Goal: Task Accomplishment & Management: Complete application form

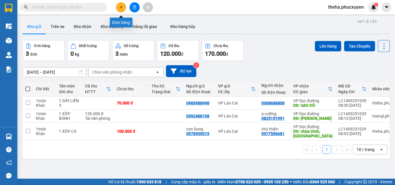
click at [121, 9] on button at bounding box center [121, 7] width 10 height 10
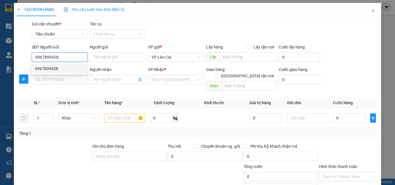
drag, startPoint x: 53, startPoint y: 69, endPoint x: 57, endPoint y: 77, distance: 9.7
click at [53, 70] on div "0967899428" at bounding box center [59, 69] width 48 height 6
type input "0967899428"
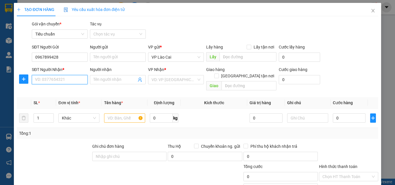
click at [59, 79] on input "SĐT Người Nhận *" at bounding box center [60, 79] width 56 height 9
type input "0916959588"
click at [48, 90] on div "0916959588" at bounding box center [59, 91] width 48 height 6
type input "N3 Đường Mới"
type input "0916959588"
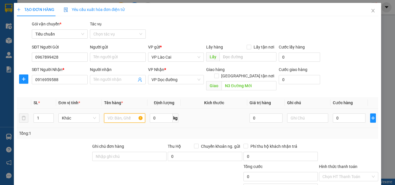
click at [121, 114] on input "text" at bounding box center [124, 118] width 41 height 9
type input "1 BỘ BIỂN SỐ"
click at [346, 114] on input "0" at bounding box center [349, 118] width 33 height 9
type input "1"
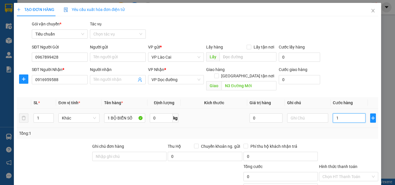
type input "1"
type input "10"
type input "100"
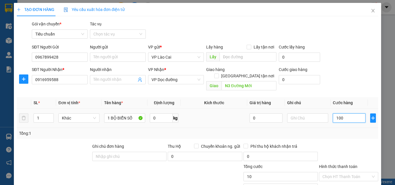
type input "100"
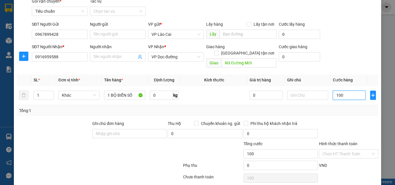
scroll to position [58, 0]
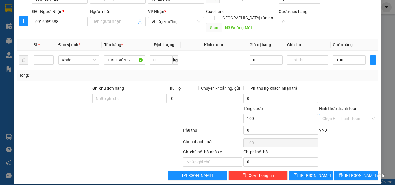
type input "100.000"
click at [335, 114] on input "Hình thức thanh toán" at bounding box center [346, 118] width 48 height 9
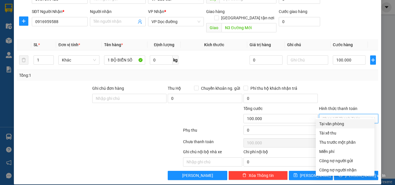
click at [338, 125] on div "Tại văn phòng" at bounding box center [345, 124] width 52 height 6
type input "0"
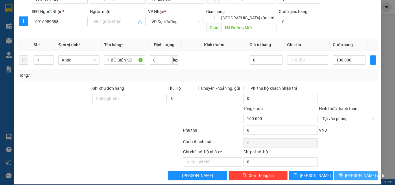
click at [338, 171] on button "[PERSON_NAME] và In" at bounding box center [356, 175] width 44 height 9
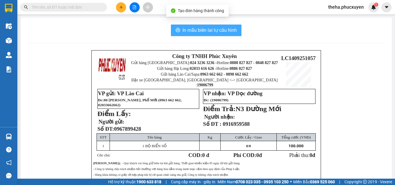
click at [233, 29] on span "In mẫu biên lai tự cấu hình" at bounding box center [209, 30] width 54 height 7
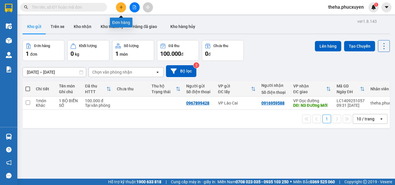
click at [120, 6] on icon "plus" at bounding box center [121, 7] width 4 height 4
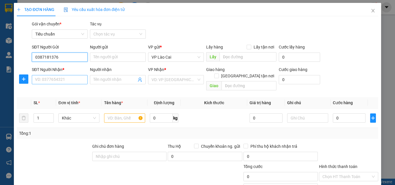
type input "0387181376"
click at [61, 82] on input "SĐT Người Nhận *" at bounding box center [60, 79] width 56 height 9
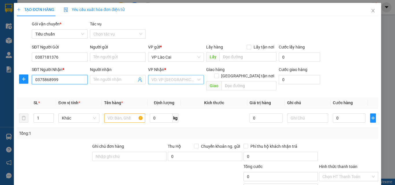
type input "0375868999"
click at [175, 80] on input "search" at bounding box center [173, 79] width 45 height 9
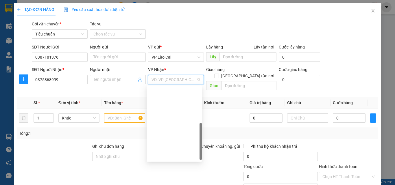
scroll to position [92, 0]
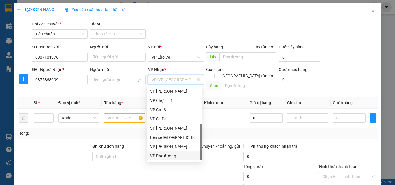
click at [169, 157] on div "VP Dọc đường" at bounding box center [174, 156] width 48 height 6
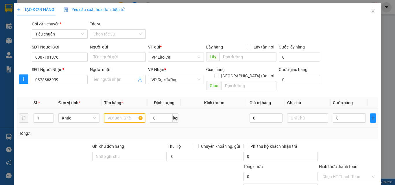
drag, startPoint x: 110, startPoint y: 114, endPoint x: 113, endPoint y: 111, distance: 4.2
click at [112, 114] on input "text" at bounding box center [124, 118] width 41 height 9
type input "1 XỐP MĂNG"
click at [340, 114] on input "0" at bounding box center [349, 118] width 33 height 9
type input "8"
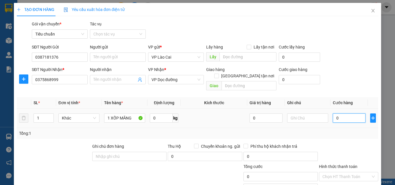
type input "8"
type input "80"
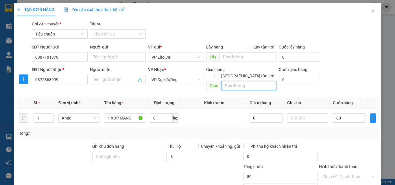
type input "80.000"
click at [221, 81] on input "text" at bounding box center [248, 85] width 55 height 9
type input "D"
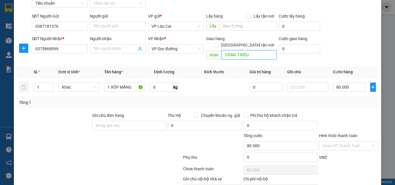
scroll to position [58, 0]
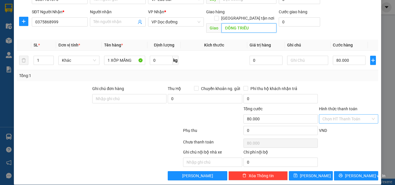
type input "ĐÔNG TRIỀU"
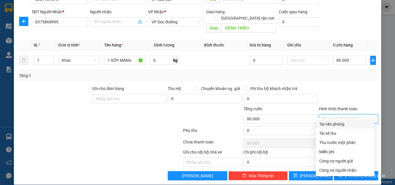
click at [348, 115] on input "Hình thức thanh toán" at bounding box center [346, 119] width 48 height 9
click at [336, 124] on div "Tại văn phòng" at bounding box center [345, 124] width 52 height 6
type input "0"
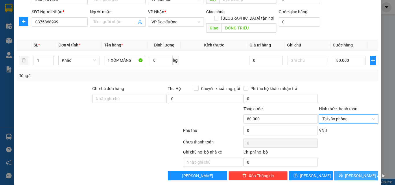
click at [337, 171] on button "[PERSON_NAME] và In" at bounding box center [356, 175] width 44 height 9
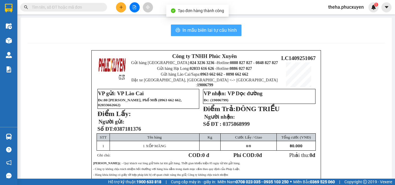
click at [235, 28] on button "In mẫu biên lai tự cấu hình" at bounding box center [206, 31] width 70 height 12
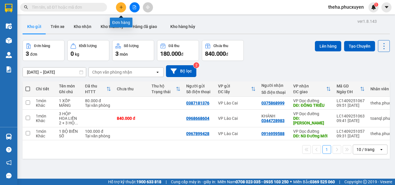
click at [121, 9] on icon "plus" at bounding box center [121, 7] width 4 height 4
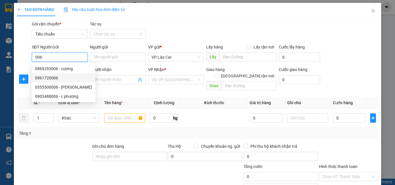
click at [47, 77] on div "0961720006" at bounding box center [63, 78] width 57 height 6
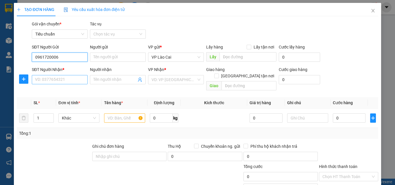
type input "0961720006"
click at [77, 81] on input "SĐT Người Nhận *" at bounding box center [60, 79] width 56 height 9
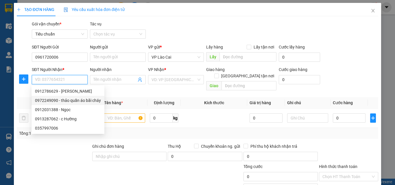
click at [50, 101] on div "0972249090 - thảo quần áo bãi cháy" at bounding box center [68, 100] width 66 height 6
type input "0972249090"
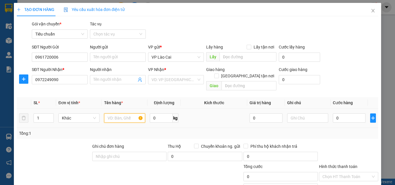
type input "thảo quần áo bãi cháy"
type input "bx bãi cháy"
click at [123, 114] on input "text" at bounding box center [124, 118] width 41 height 9
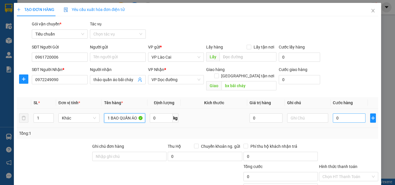
type input "1 BAO QUẦN ÁO"
click at [338, 114] on input "0" at bounding box center [349, 118] width 33 height 9
type input "1"
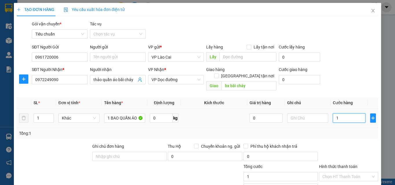
type input "10"
type input "100"
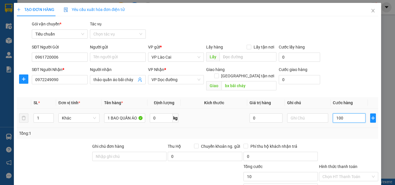
type input "100"
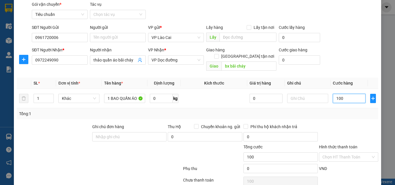
scroll to position [58, 0]
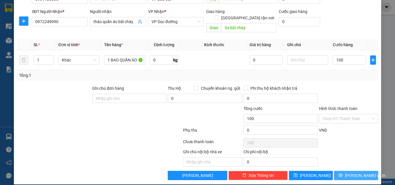
type input "100.000"
click at [339, 171] on button "[PERSON_NAME] và In" at bounding box center [356, 175] width 44 height 9
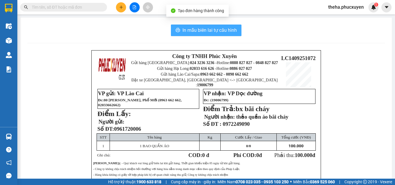
click at [229, 28] on span "In mẫu biên lai tự cấu hình" at bounding box center [209, 30] width 54 height 7
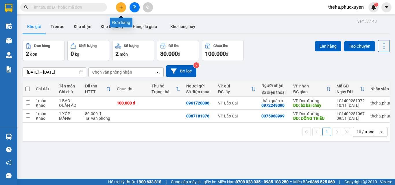
click at [120, 6] on icon "plus" at bounding box center [121, 7] width 4 height 4
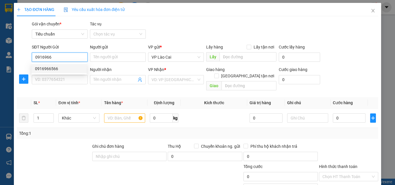
click at [51, 68] on div "0916966566" at bounding box center [59, 69] width 48 height 6
type input "0916966566"
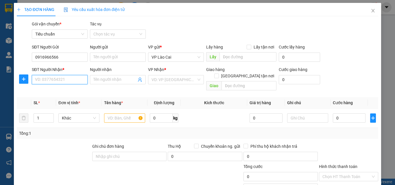
click at [63, 79] on input "SĐT Người Nhận *" at bounding box center [60, 79] width 56 height 9
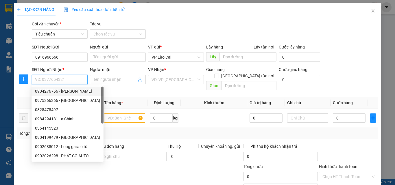
click at [49, 92] on div "0904276766 - [PERSON_NAME]" at bounding box center [67, 91] width 65 height 6
type input "0904276766"
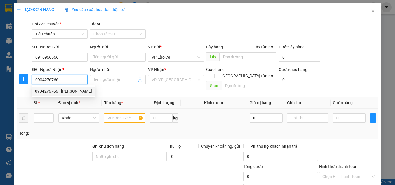
type input "Tuấn SĐ"
type input "SAO ĐỎ, [GEOGRAPHIC_DATA]"
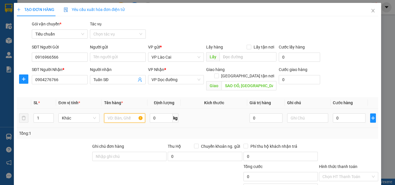
click at [122, 115] on input "text" at bounding box center [124, 118] width 41 height 9
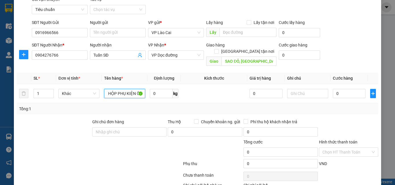
scroll to position [58, 0]
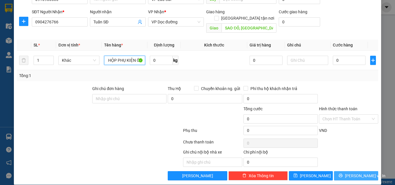
type input "1 HỘP PHỤ KIỆN ÔT"
click at [335, 171] on button "[PERSON_NAME] và In" at bounding box center [356, 175] width 44 height 9
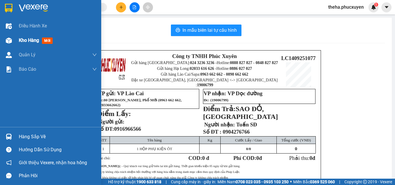
click at [12, 41] on div at bounding box center [9, 41] width 10 height 10
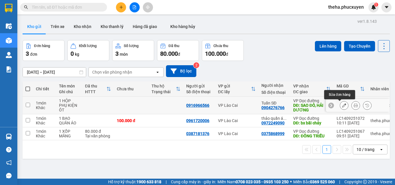
click at [342, 107] on icon at bounding box center [344, 105] width 4 height 4
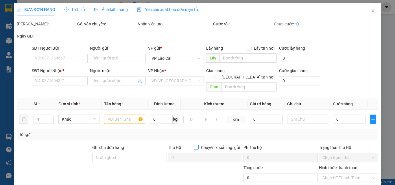
type input "0916966566"
type input "0904276766"
type input "Tuấn SĐ"
type input "SAO ĐỎ, [GEOGRAPHIC_DATA]"
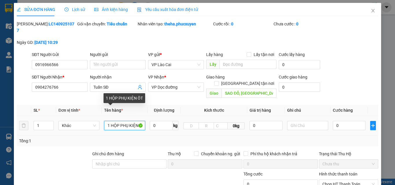
click at [142, 121] on input "1 HỘP PHỤ KIỆN ÔT" at bounding box center [124, 125] width 41 height 9
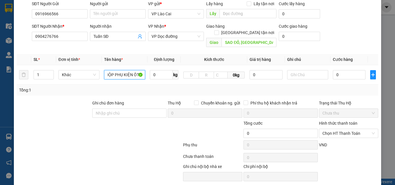
scroll to position [59, 0]
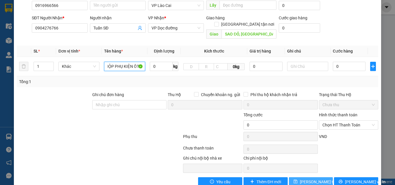
type input "1 HỘP PHỤ KIỆN ÔTO"
click at [315, 179] on span "[PERSON_NAME] thay đổi" at bounding box center [323, 182] width 46 height 6
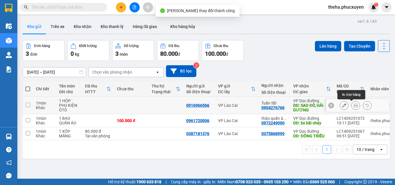
click at [353, 107] on icon at bounding box center [355, 105] width 4 height 4
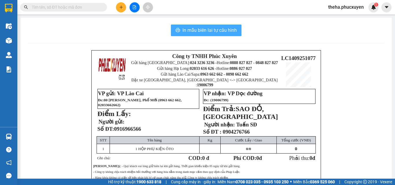
click at [230, 28] on span "In mẫu biên lai tự cấu hình" at bounding box center [209, 30] width 54 height 7
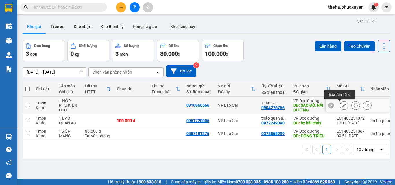
click at [342, 106] on icon at bounding box center [344, 105] width 4 height 4
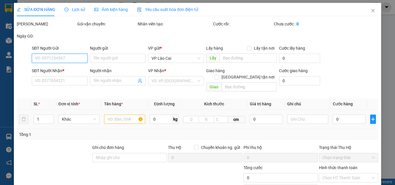
type input "0916966566"
type input "0904276766"
type input "Tuấn SĐ"
type input "SAO ĐỎ, [GEOGRAPHIC_DATA]"
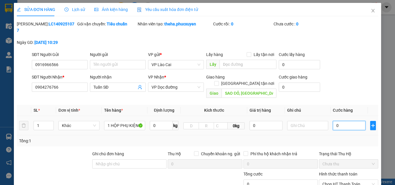
click at [337, 121] on input "0" at bounding box center [349, 125] width 33 height 9
type input "1"
type input "10"
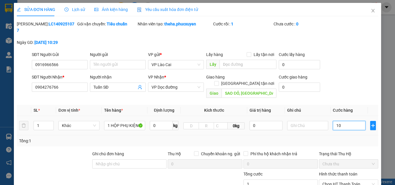
type input "10"
type input "100"
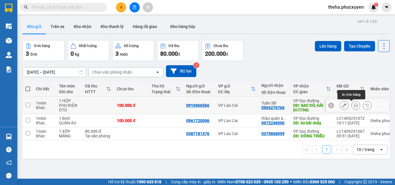
click at [353, 106] on icon at bounding box center [355, 105] width 4 height 4
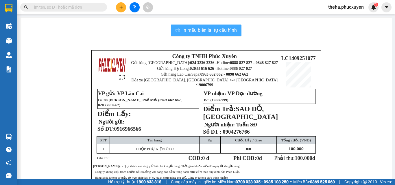
click at [234, 25] on button "In mẫu biên lai tự cấu hình" at bounding box center [206, 31] width 70 height 12
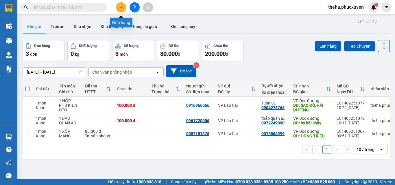
click at [120, 7] on icon "plus" at bounding box center [121, 7] width 4 height 4
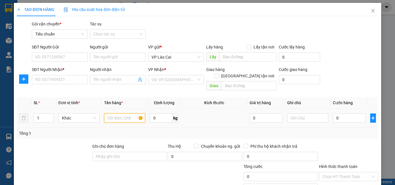
click at [109, 114] on input "text" at bounding box center [124, 118] width 41 height 9
type input "1 BỌC ĐEN +1 XỐP ĐỒ ĂN"
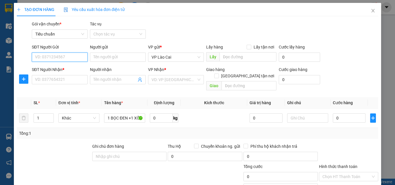
click at [62, 59] on input "SĐT Người Gửi" at bounding box center [60, 57] width 56 height 9
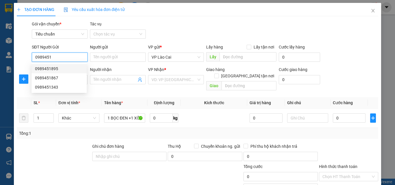
click at [46, 68] on div "0989451895" at bounding box center [59, 69] width 48 height 6
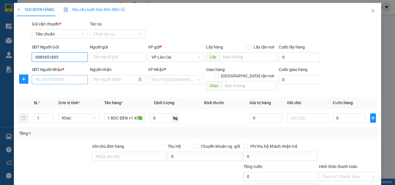
type input "0989451895"
click at [56, 79] on input "SĐT Người Nhận *" at bounding box center [60, 79] width 56 height 9
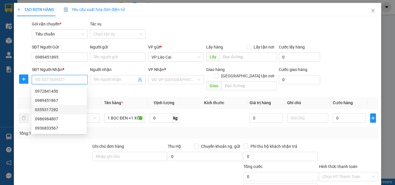
click at [47, 111] on div "0355317282" at bounding box center [59, 110] width 48 height 6
type input "0355317282"
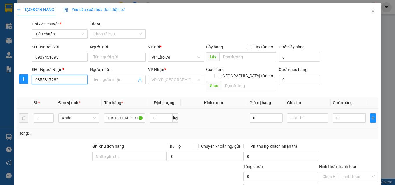
type input "QUANG HANH CẨM PHẢ"
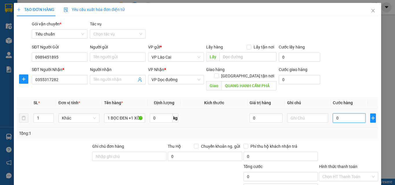
click at [337, 114] on input "0" at bounding box center [349, 118] width 33 height 9
type input "1"
type input "15"
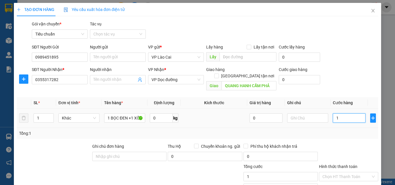
type input "15"
type input "150"
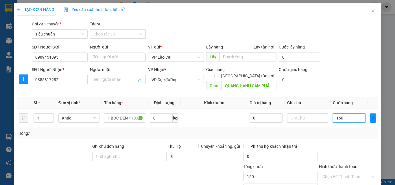
type input "15"
type input "1"
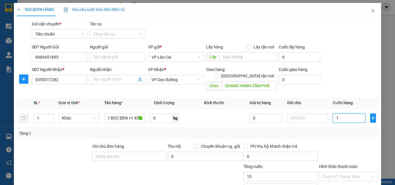
type input "1"
type input "12"
type input "120"
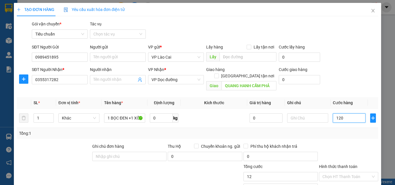
type input "120"
click at [344, 172] on input "Hình thức thanh toán" at bounding box center [346, 176] width 48 height 9
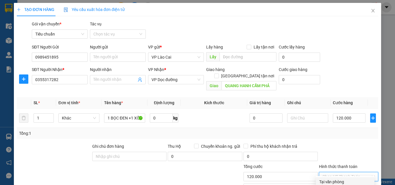
click at [340, 179] on div "Tại văn phòng" at bounding box center [345, 182] width 52 height 6
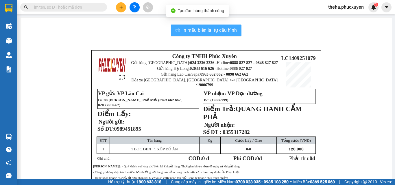
click at [235, 28] on button "In mẫu biên lai tự cấu hình" at bounding box center [206, 31] width 70 height 12
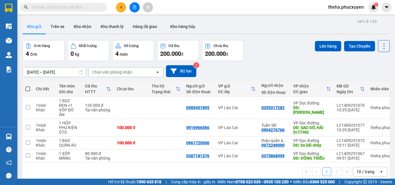
click at [285, 62] on div "[DATE] – [DATE] Press the down arrow key to interact with the calendar and sele…" at bounding box center [206, 71] width 367 height 21
click at [120, 8] on icon "plus" at bounding box center [121, 7] width 4 height 4
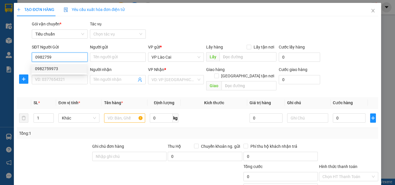
click at [55, 69] on div "0982759973" at bounding box center [59, 69] width 48 height 6
type input "0982759973"
drag, startPoint x: 60, startPoint y: 57, endPoint x: 19, endPoint y: 56, distance: 41.0
click at [28, 57] on div "SĐT Người Gửi 0982759973 Người gửi Tên người gửi VP gửi * VP Lào Cai Lấy hàng L…" at bounding box center [197, 54] width 362 height 20
click at [370, 11] on icon "close" at bounding box center [372, 10] width 5 height 5
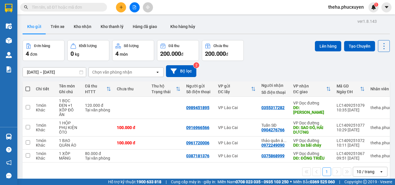
click at [79, 6] on input "text" at bounding box center [66, 7] width 68 height 6
paste input "0982759973"
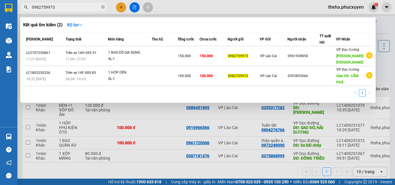
drag, startPoint x: 53, startPoint y: 8, endPoint x: 23, endPoint y: 10, distance: 30.1
click at [23, 10] on span "0982759973" at bounding box center [63, 7] width 87 height 9
type input "0982759973"
click at [121, 5] on div at bounding box center [197, 92] width 395 height 185
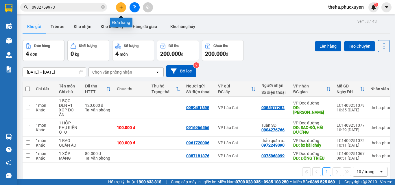
click at [121, 3] on button at bounding box center [121, 7] width 10 height 10
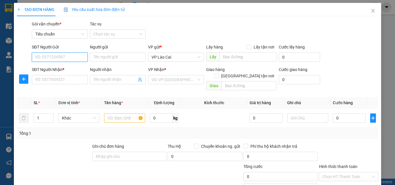
paste input "0982759973"
type input "0982759973"
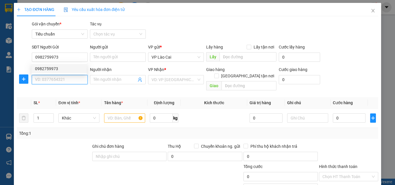
click at [60, 80] on input "SĐT Người Nhận *" at bounding box center [60, 79] width 56 height 9
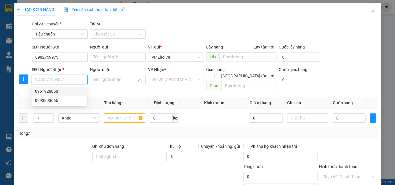
click at [54, 92] on div "0961928858" at bounding box center [59, 91] width 48 height 6
type input "0961928858"
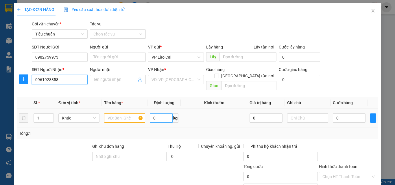
type input "HẠ LONG"
click at [125, 114] on input "text" at bounding box center [124, 118] width 41 height 9
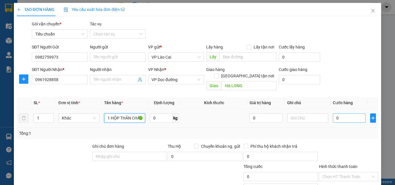
type input "1 HỘP THẢN CHÂN"
click at [339, 114] on input "0" at bounding box center [349, 118] width 33 height 9
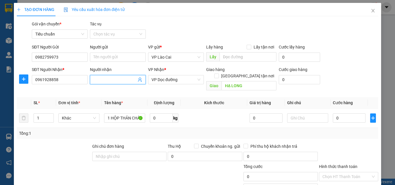
click at [104, 80] on input "Người nhận" at bounding box center [114, 80] width 43 height 6
type input "0913008062"
click at [335, 114] on input "0" at bounding box center [349, 118] width 33 height 9
type input "1"
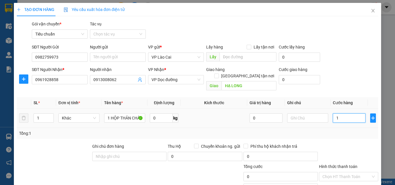
type input "1"
type input "15"
type input "150"
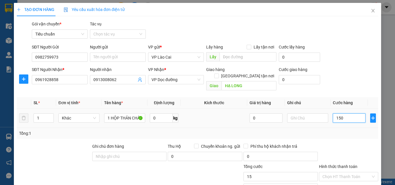
type input "150"
type input "150.000"
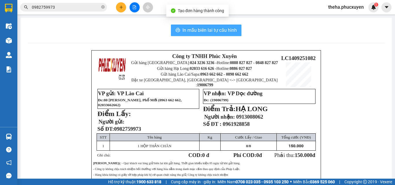
click at [231, 29] on span "In mẫu biên lai tự cấu hình" at bounding box center [209, 30] width 54 height 7
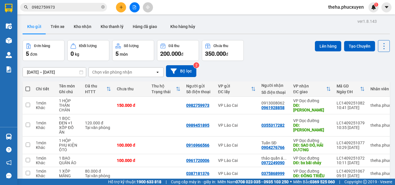
click at [282, 62] on div "[DATE] – [DATE] Press the down arrow key to interact with the calendar and sele…" at bounding box center [206, 71] width 367 height 21
click at [342, 105] on icon at bounding box center [344, 105] width 4 height 4
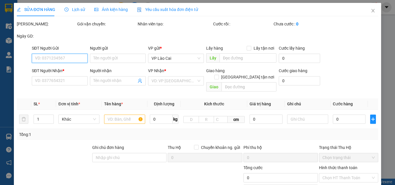
type input "0982759973"
type input "0961928858"
type input "0913008062"
type input "HẠ LONG"
type input "150.000"
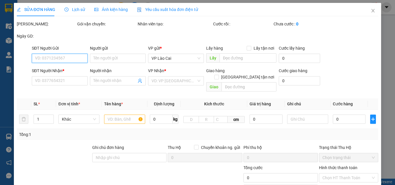
type input "150.000"
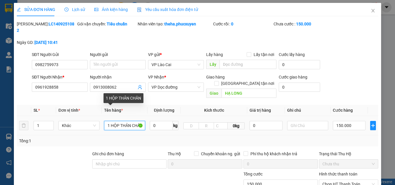
click at [130, 121] on input "1 HỘP THẢN CHÂN" at bounding box center [124, 125] width 41 height 9
type input "1 HỘP THẢM CHÂN"
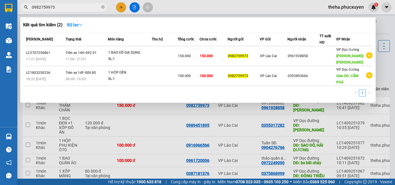
click at [56, 9] on input "0982759973" at bounding box center [66, 7] width 68 height 6
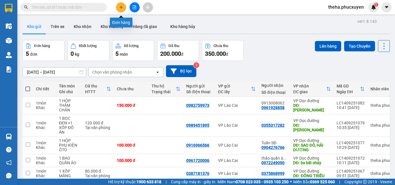
click at [124, 8] on button at bounding box center [121, 7] width 10 height 10
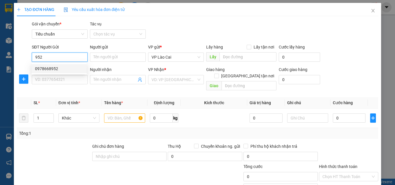
click at [48, 68] on div "0978668952" at bounding box center [59, 69] width 48 height 6
type input "0978668952"
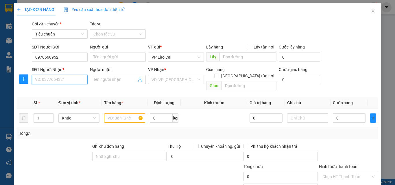
click at [64, 82] on input "SĐT Người Nhận *" at bounding box center [60, 79] width 56 height 9
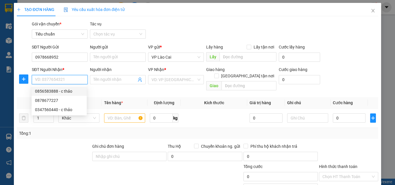
click at [49, 91] on div "0856583888 - c thảo" at bounding box center [59, 91] width 48 height 6
type input "0856583888"
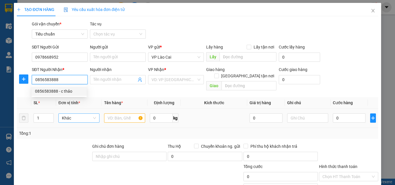
type input "c thảo"
type input "CẨM PHẢ"
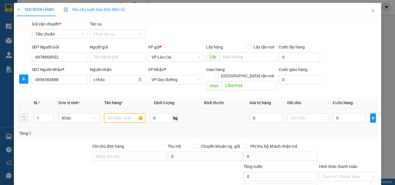
click at [109, 114] on input "text" at bounding box center [124, 118] width 41 height 9
type input "1 CHẬU DÂU"
click at [344, 114] on input "0" at bounding box center [349, 118] width 33 height 9
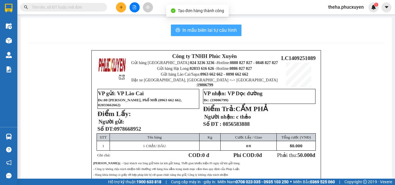
click at [233, 29] on span "In mẫu biên lai tự cấu hình" at bounding box center [209, 30] width 54 height 7
